Goal: Find specific page/section: Find specific page/section

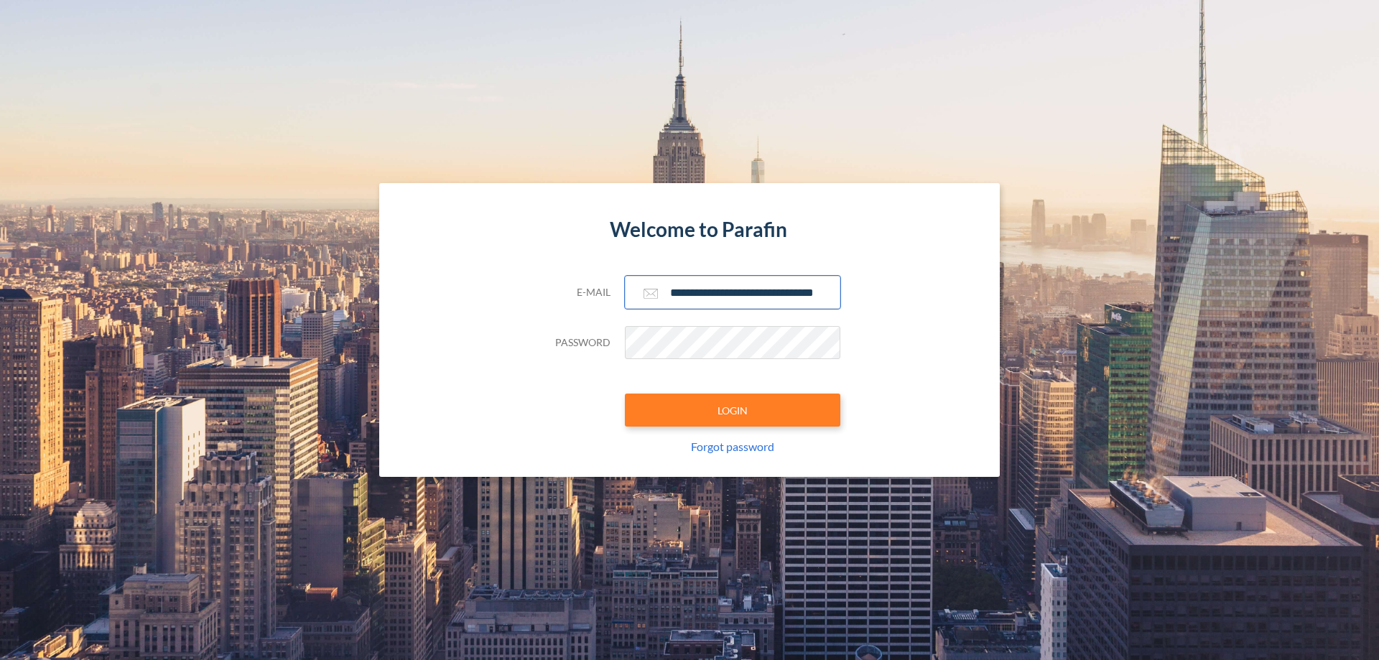
type input "**********"
click at [732, 410] on button "LOGIN" at bounding box center [732, 409] width 215 height 33
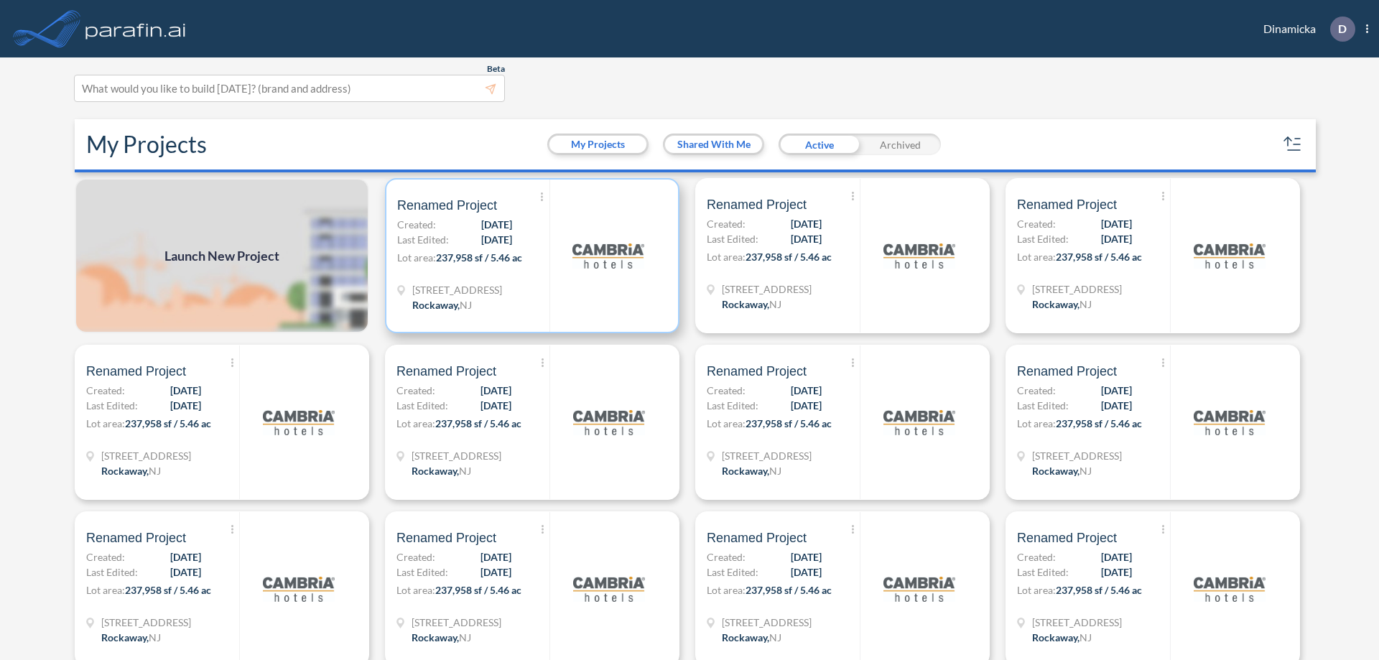
scroll to position [4, 0]
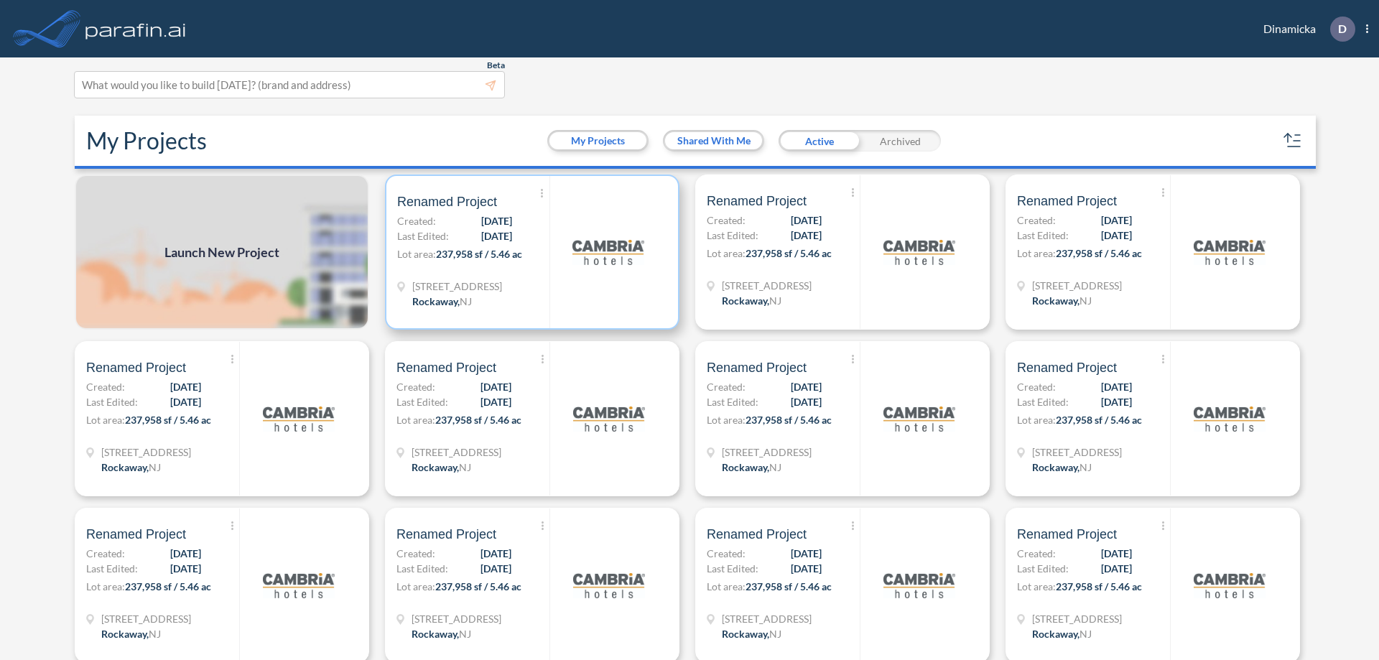
click at [529, 252] on p "Lot area: 237,958 sf / 5.46 ac" at bounding box center [473, 256] width 152 height 21
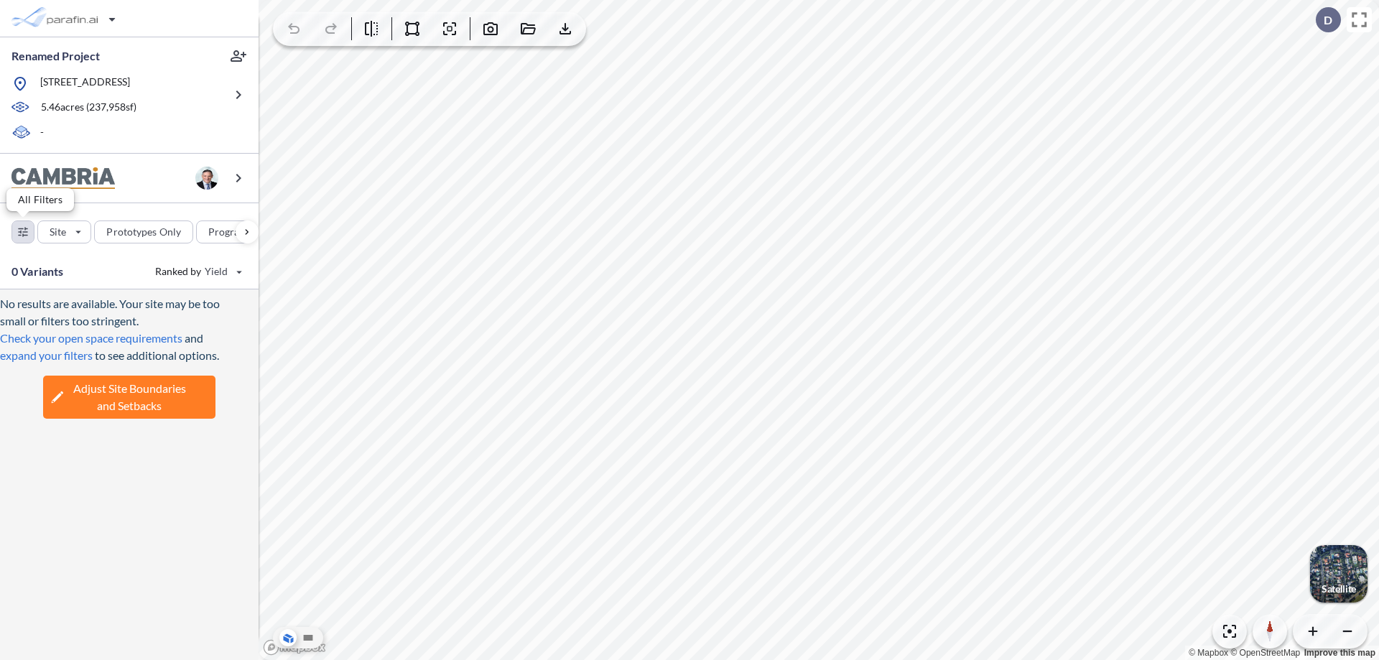
click at [23, 231] on div "button" at bounding box center [23, 232] width 22 height 22
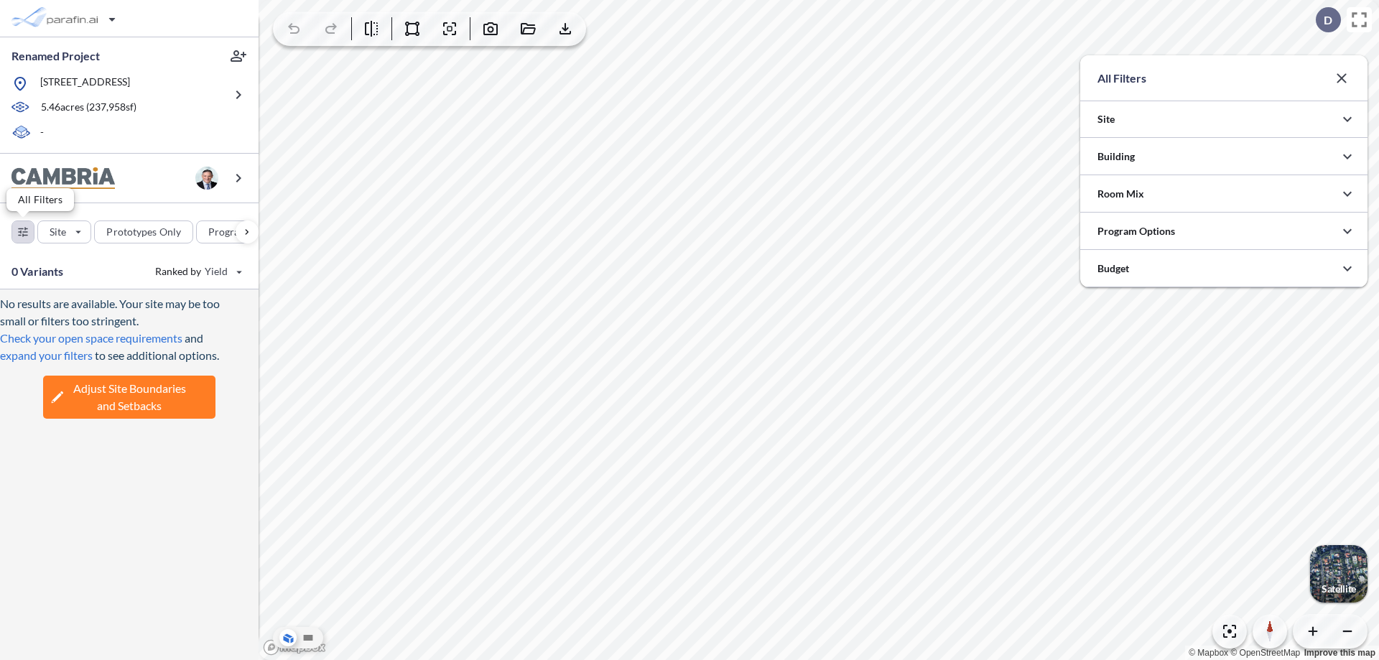
scroll to position [718026, 717738]
click at [1347, 157] on icon "button" at bounding box center [1346, 156] width 17 height 17
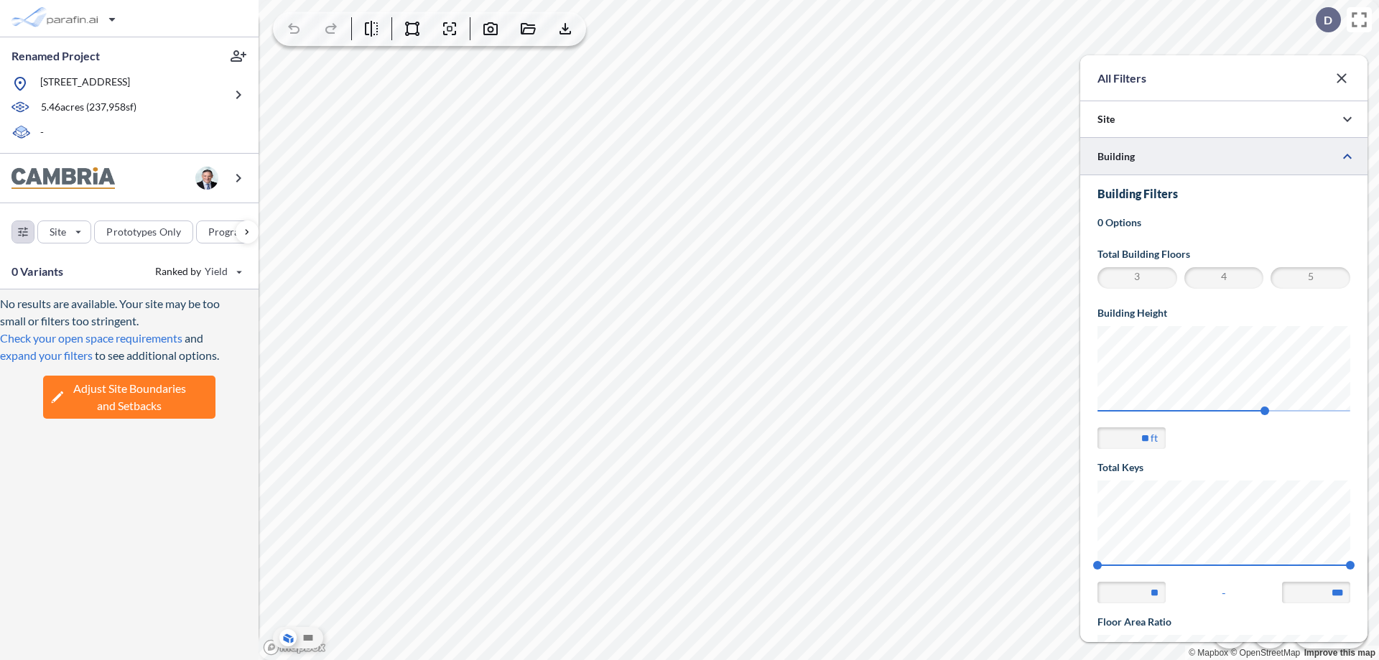
scroll to position [250, 0]
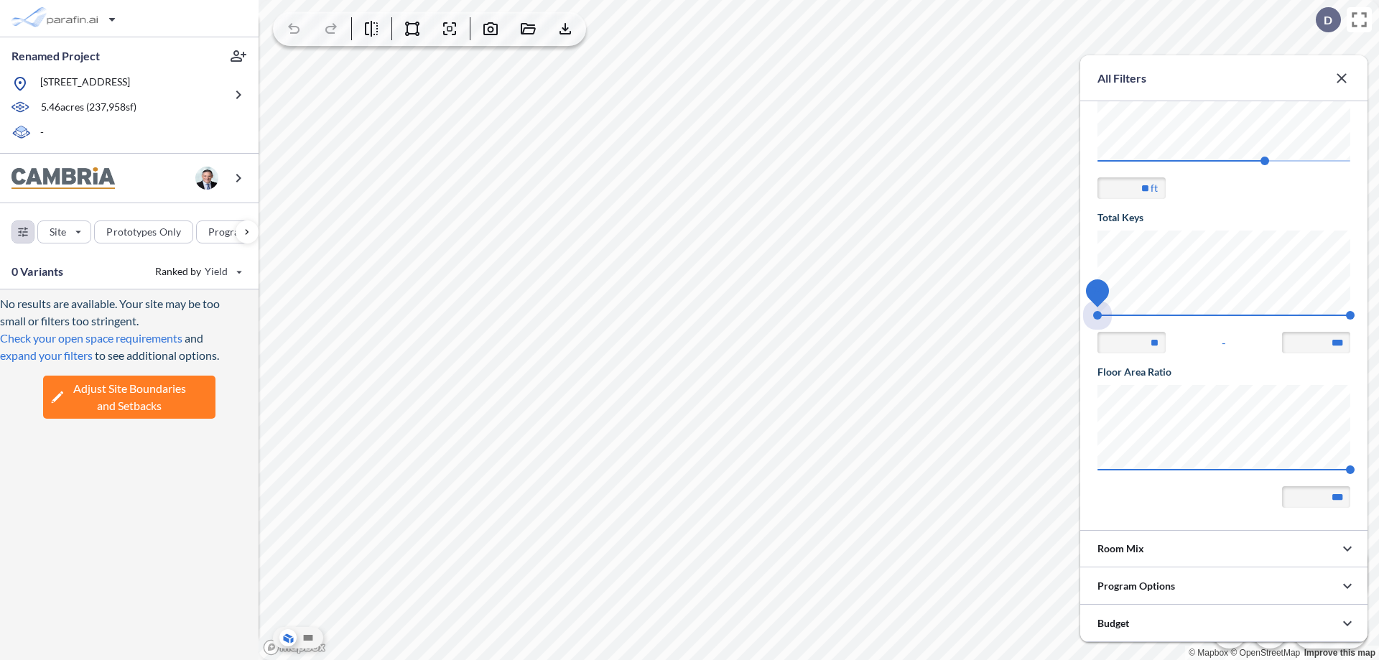
drag, startPoint x: 1097, startPoint y: 315, endPoint x: 1350, endPoint y: 315, distance: 252.7
click at [1350, 315] on span "74 140" at bounding box center [1223, 319] width 253 height 11
type input "***"
